Goal: Use online tool/utility

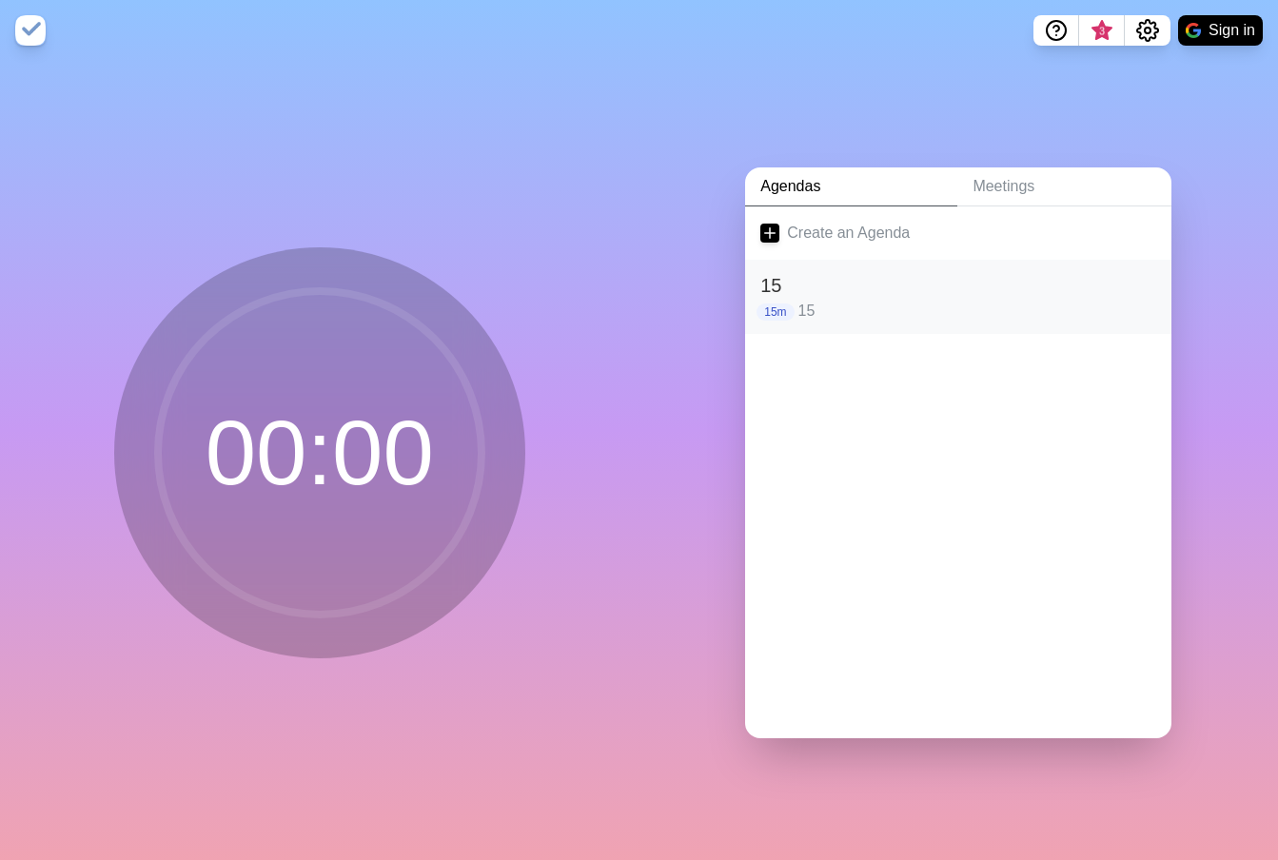
click at [878, 273] on h2 "15" at bounding box center [958, 285] width 396 height 29
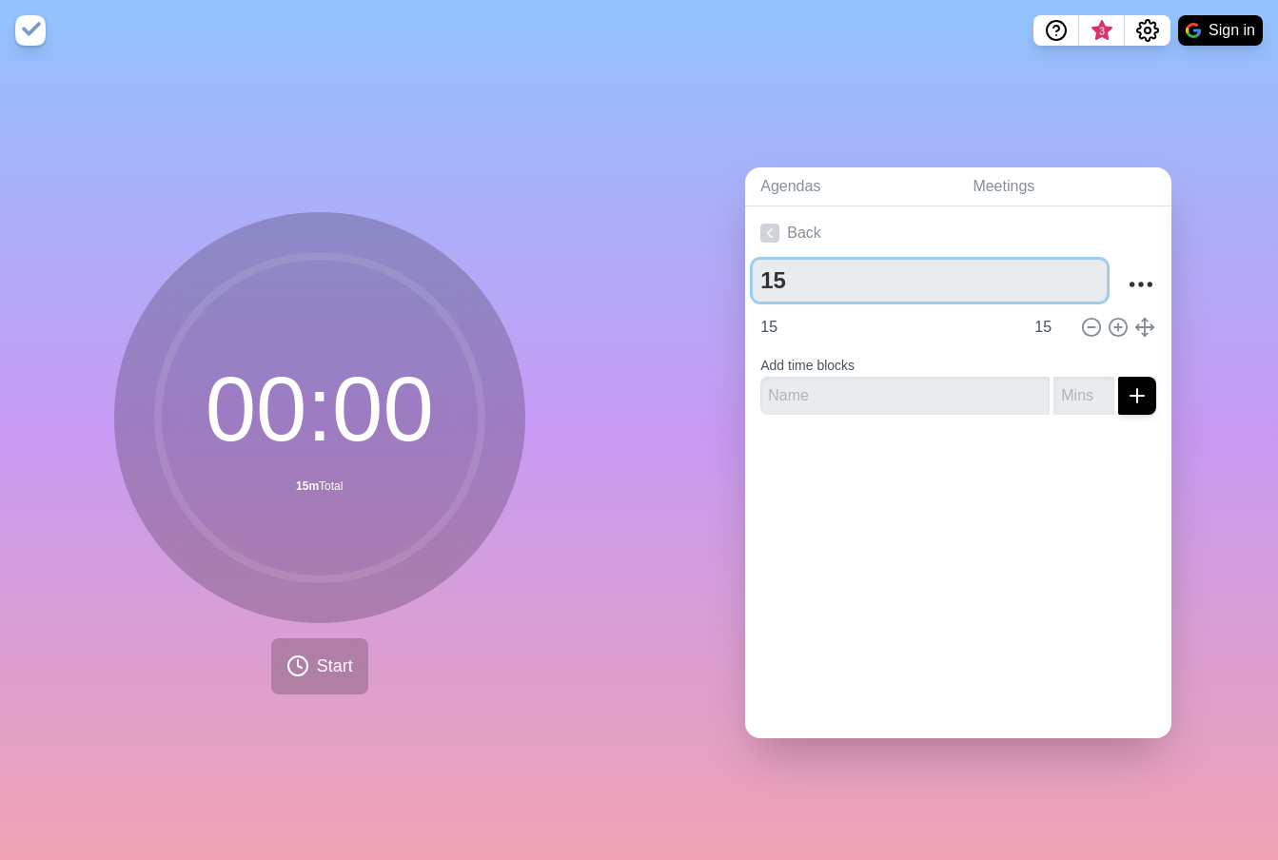
click at [878, 273] on textarea "15" at bounding box center [929, 281] width 354 height 42
type textarea "60"
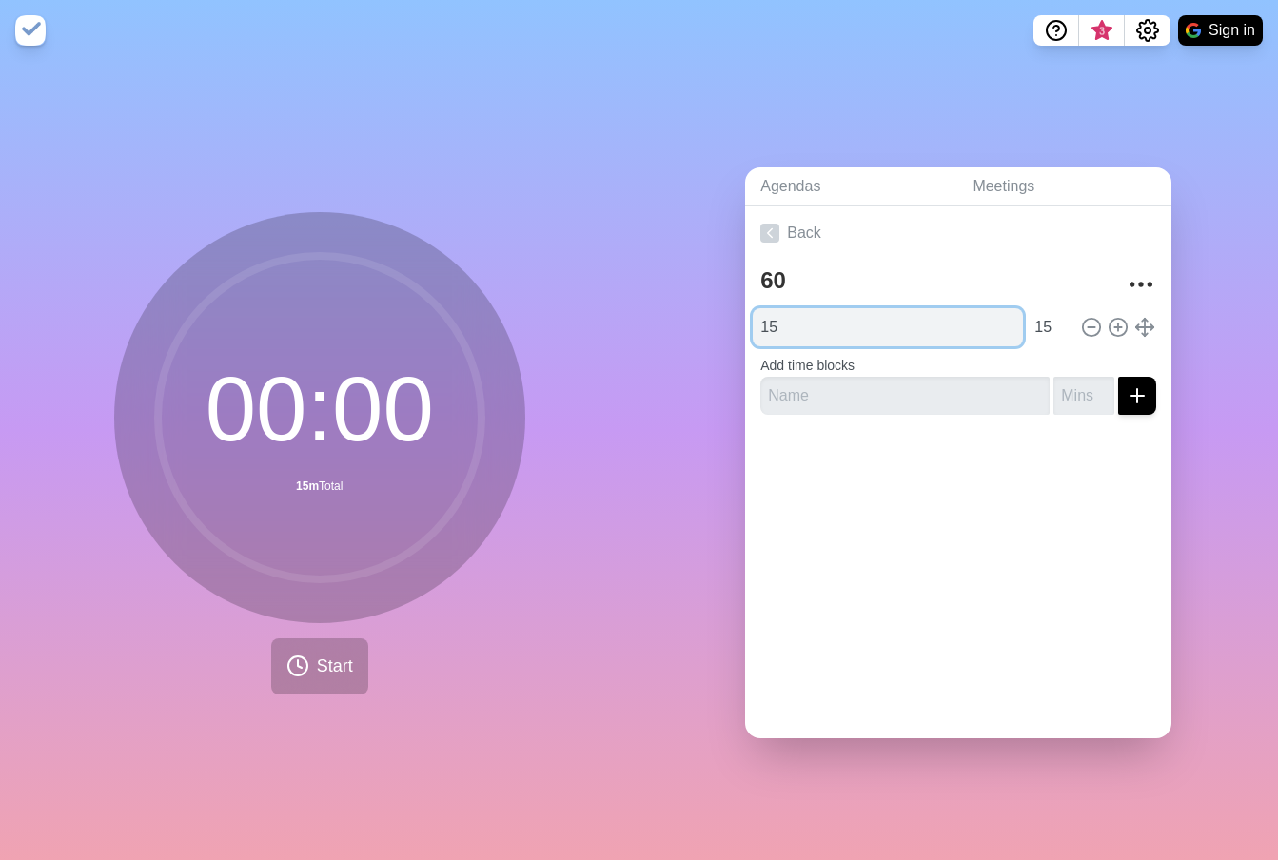
click at [797, 315] on input "15" at bounding box center [887, 327] width 270 height 38
type input "1"
type input "60"
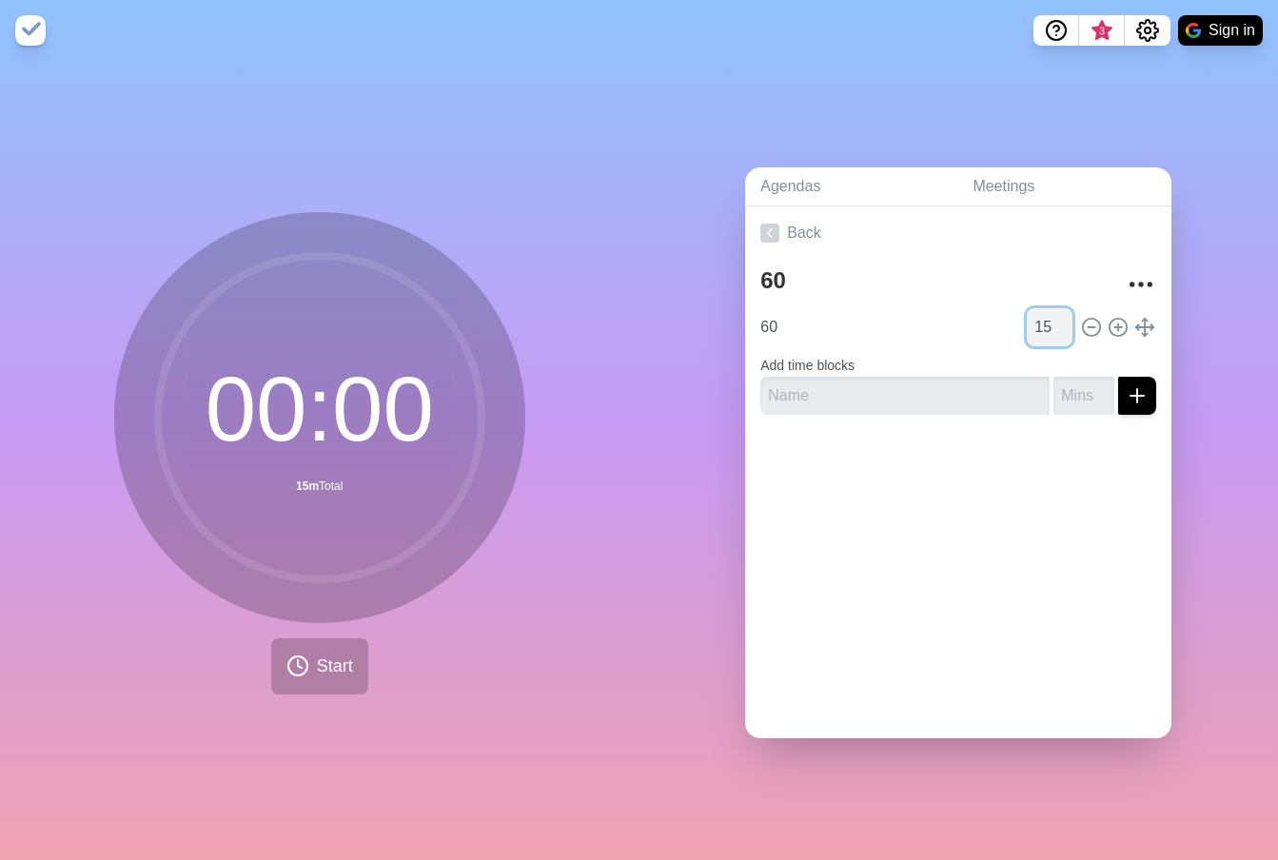
click at [1026, 322] on input "15" at bounding box center [1049, 327] width 46 height 38
type input "60"
click at [317, 654] on span "Start" at bounding box center [335, 667] width 36 height 26
